Goal: Information Seeking & Learning: Learn about a topic

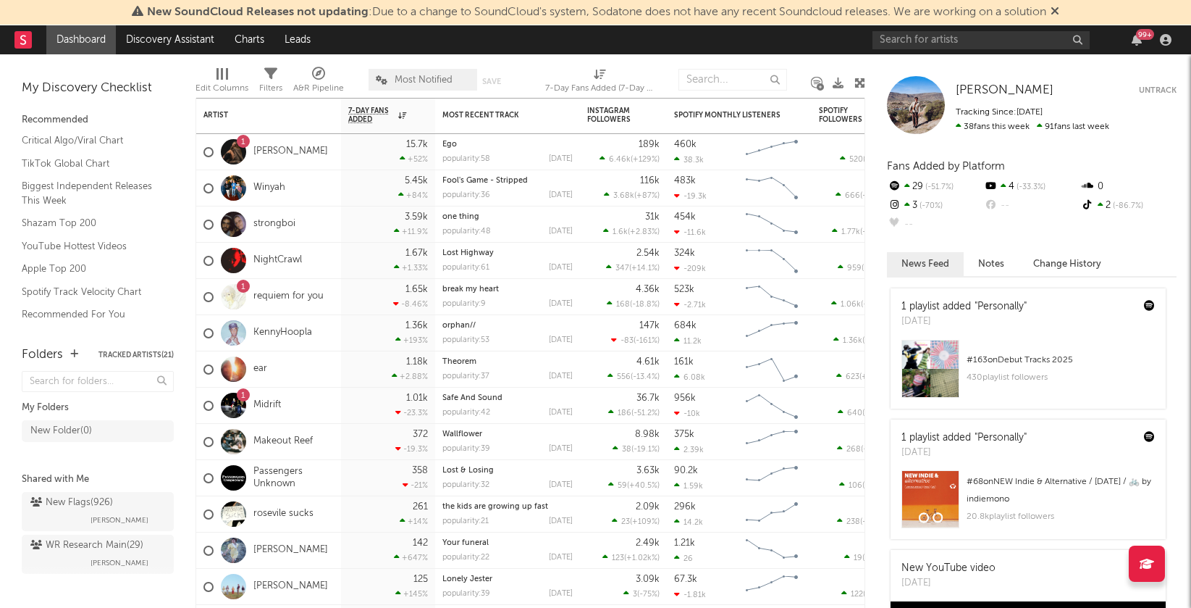
click at [1060, 10] on icon at bounding box center [1055, 11] width 9 height 12
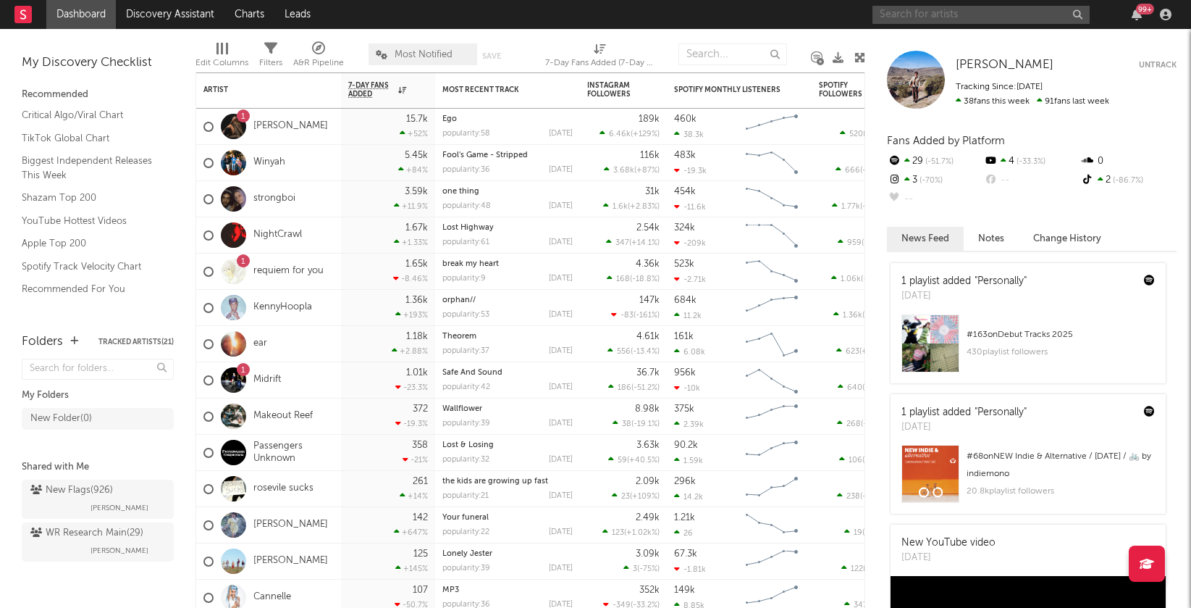
click at [994, 17] on input "text" at bounding box center [981, 15] width 217 height 18
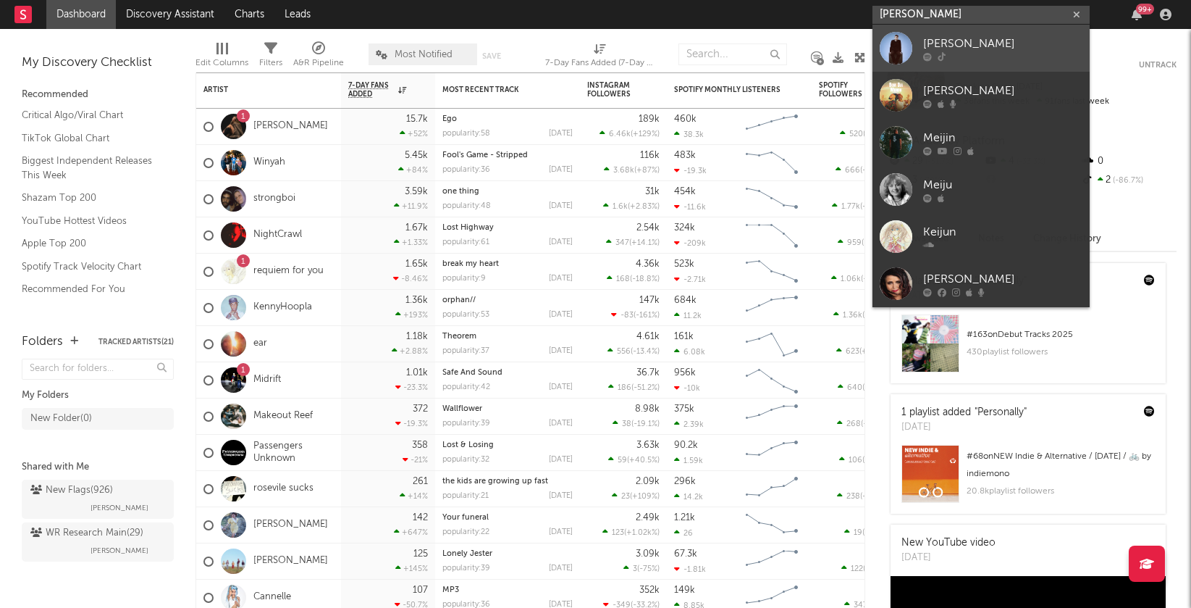
type input "[PERSON_NAME]"
click at [992, 55] on div at bounding box center [1002, 56] width 159 height 9
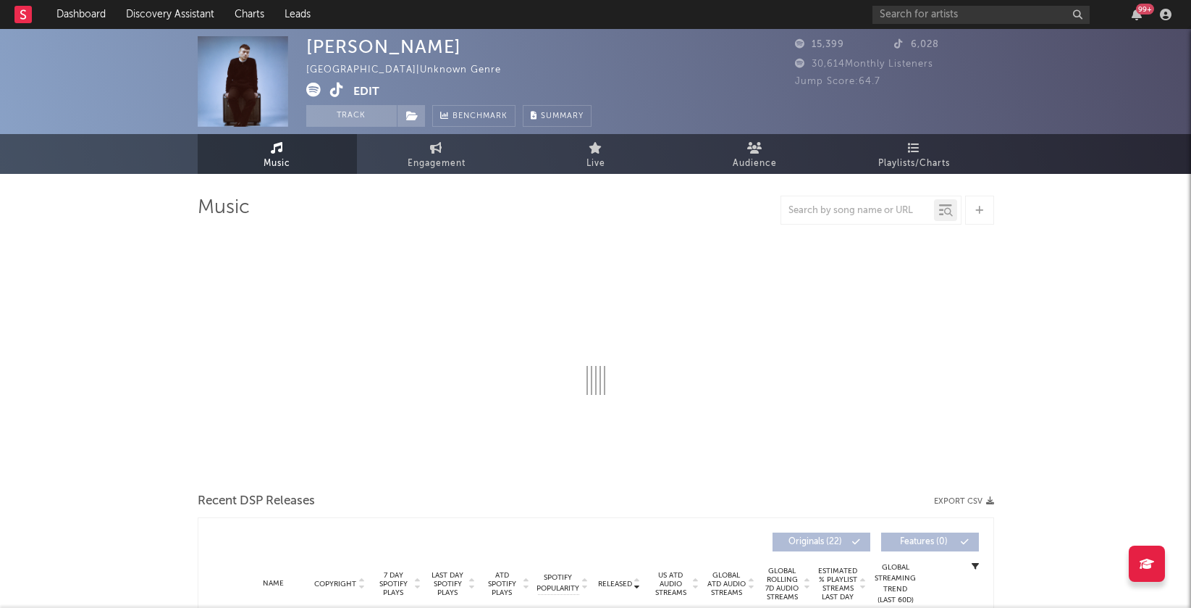
select select "6m"
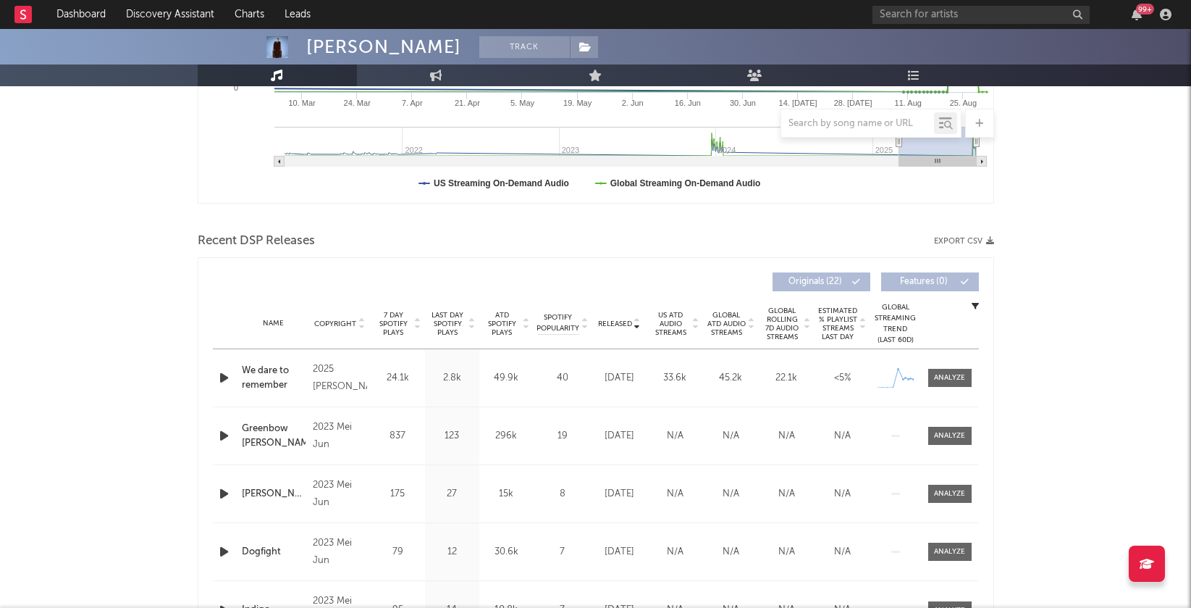
scroll to position [424, 0]
